Goal: Task Accomplishment & Management: Complete application form

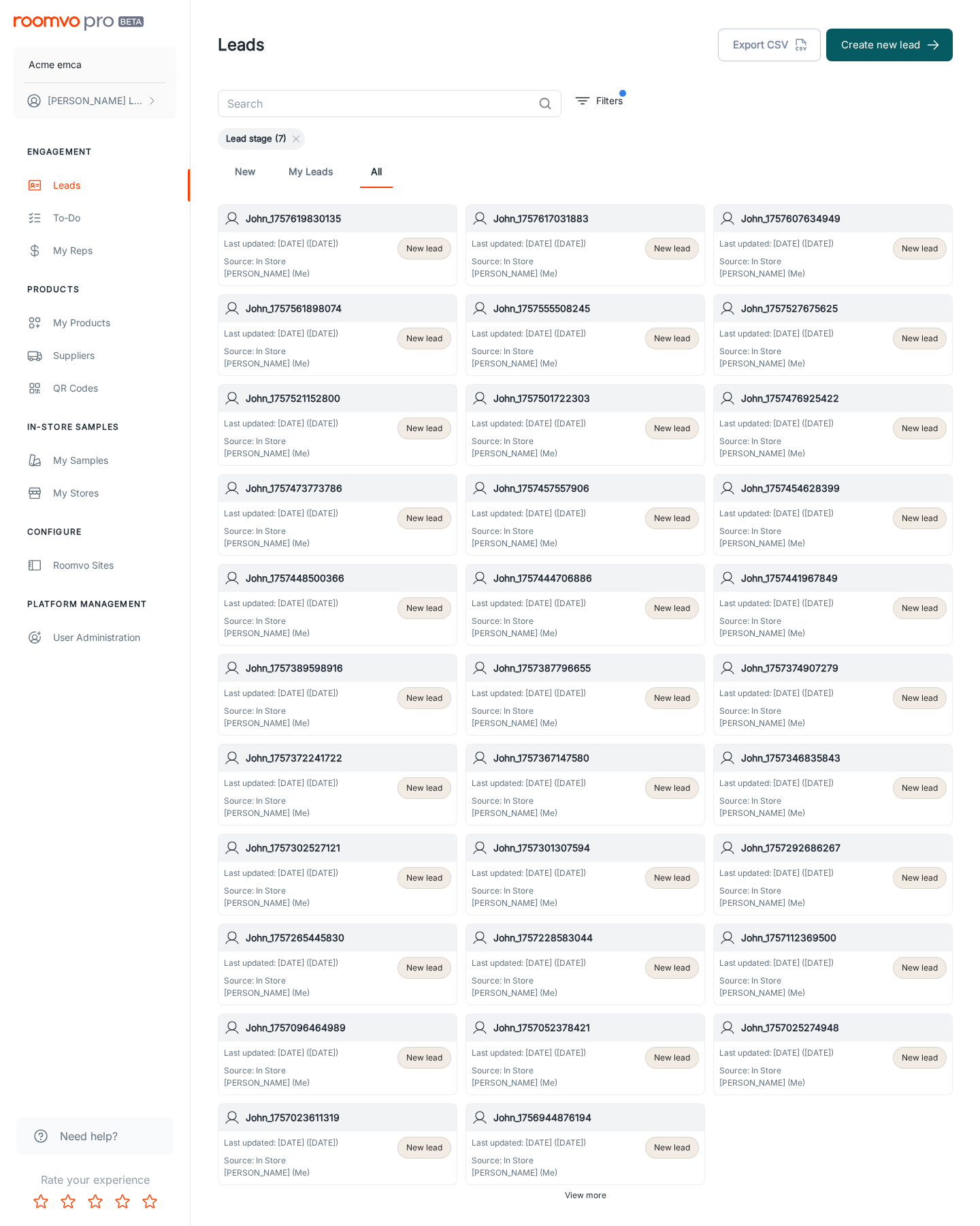
click at [890, 45] on button "Create new lead" at bounding box center [889, 44] width 126 height 33
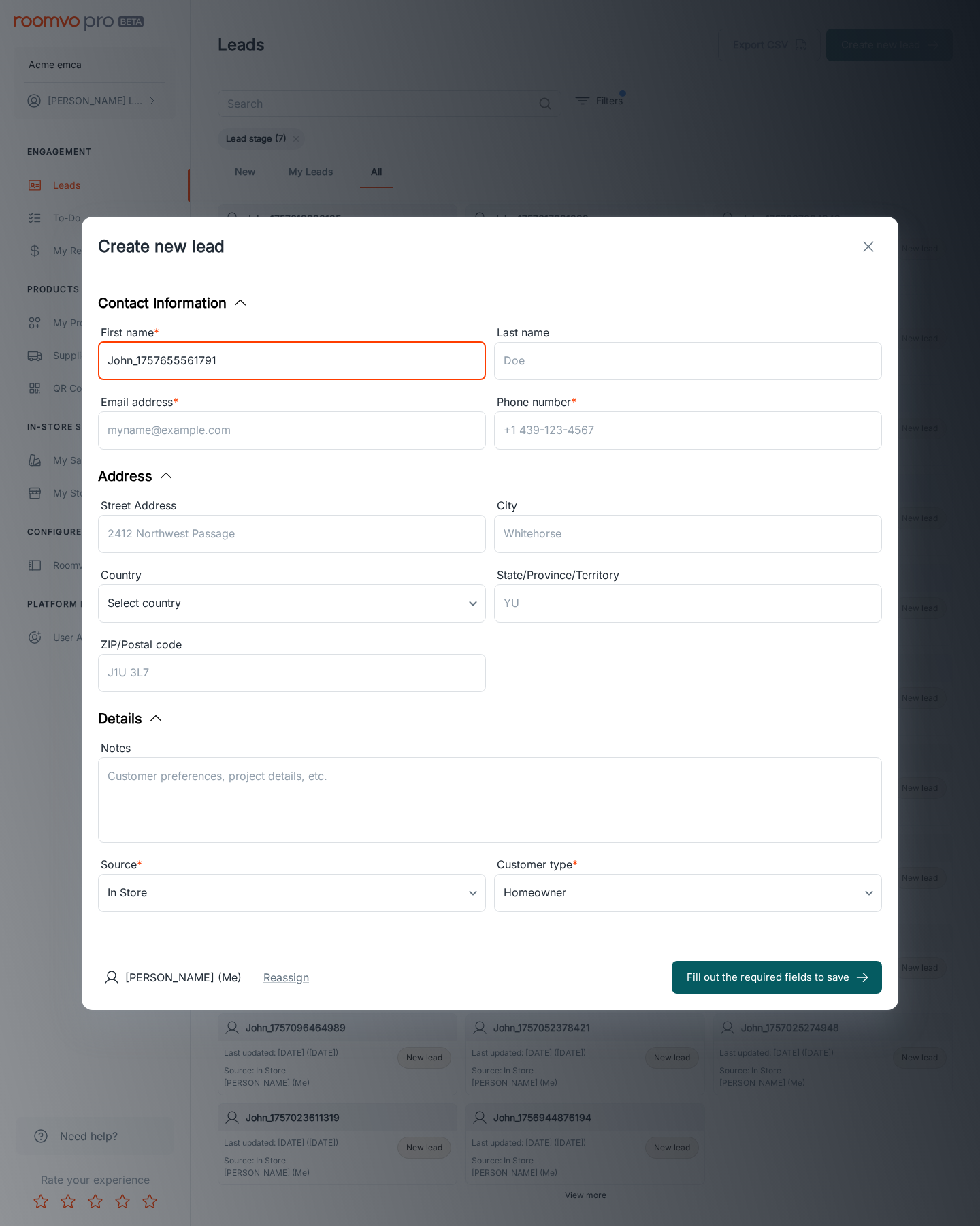
type input "John_1757655561791"
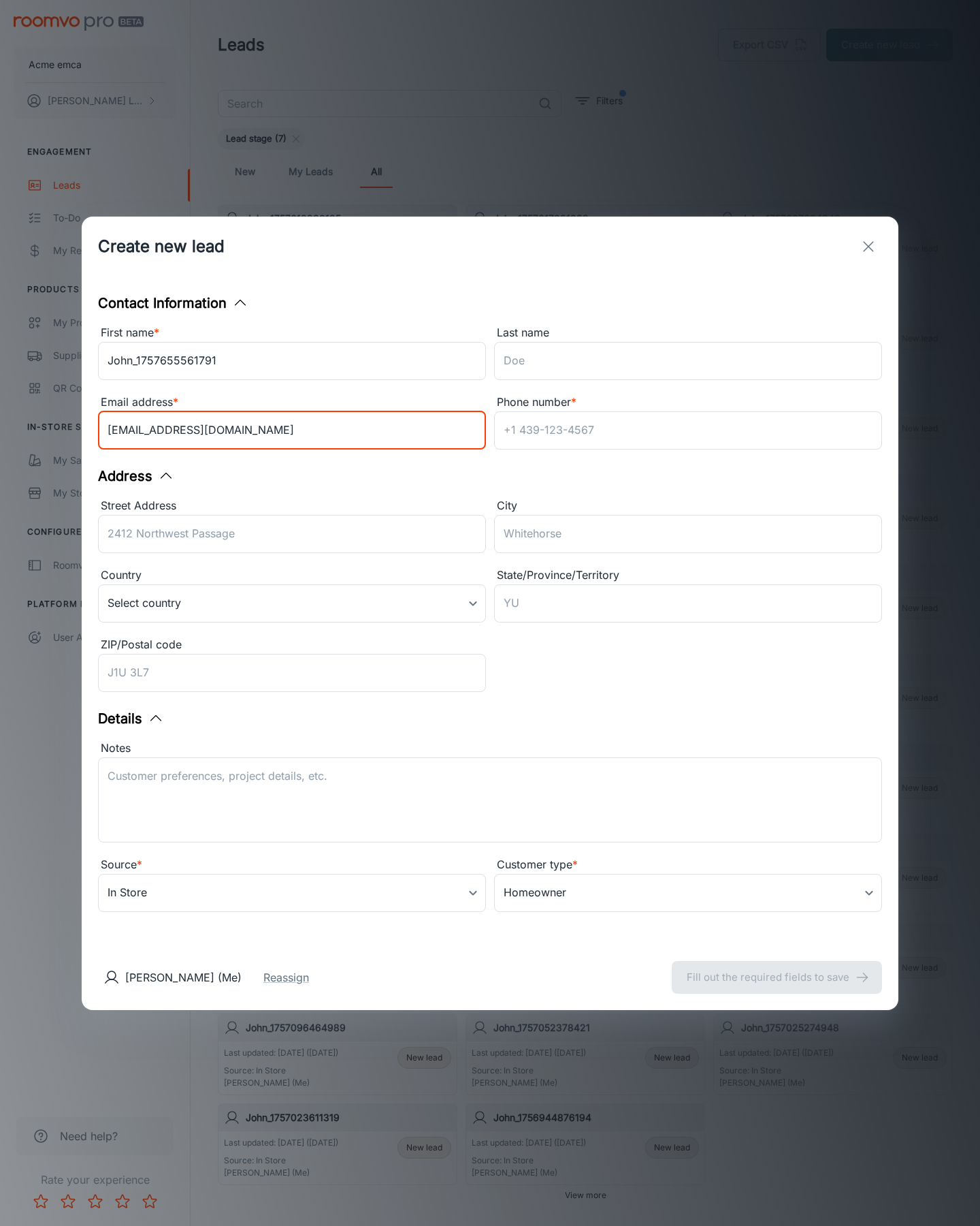
type input "[EMAIL_ADDRESS][DOMAIN_NAME]"
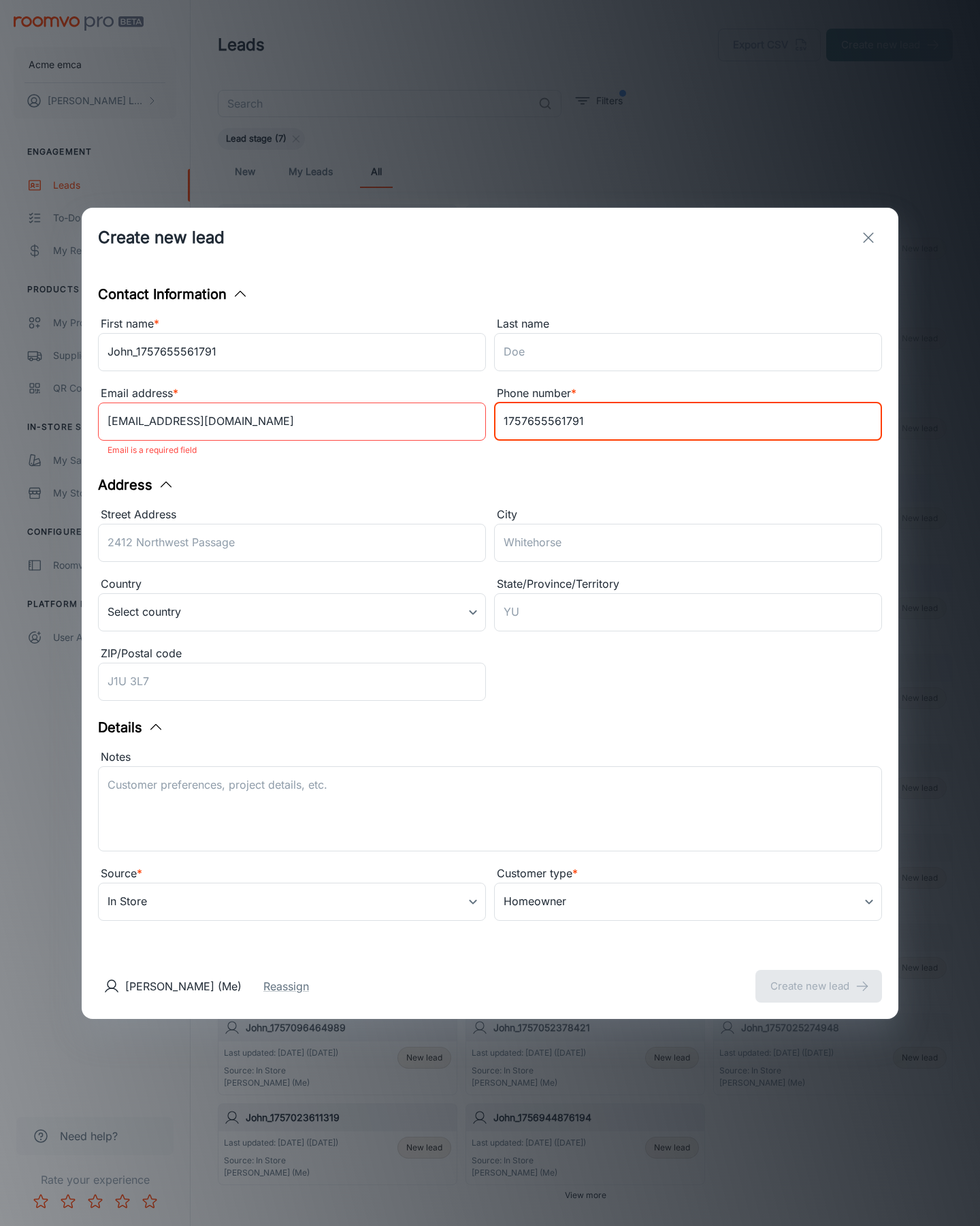
type input "1757655561791"
click at [818, 976] on button "Create new lead" at bounding box center [818, 986] width 126 height 33
